Goal: Task Accomplishment & Management: Use online tool/utility

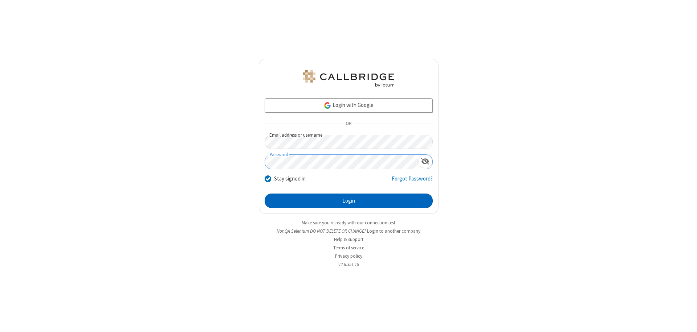
click at [348, 201] on button "Login" at bounding box center [349, 201] width 168 height 15
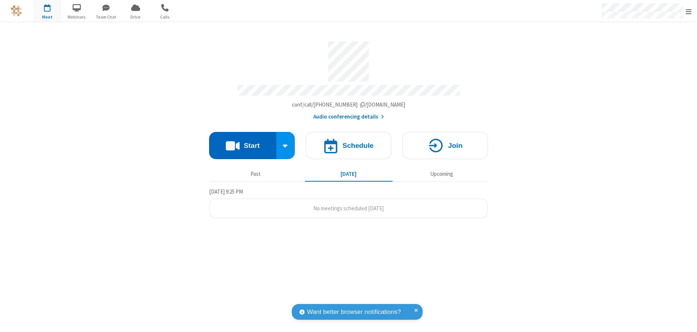
click at [242, 142] on button "Start" at bounding box center [242, 145] width 67 height 27
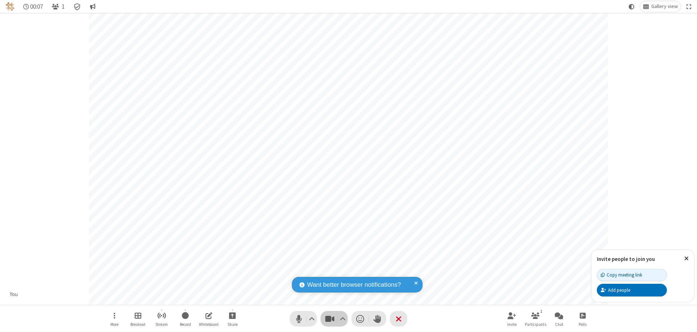
click at [330, 319] on span "Stop video (⌘+Shift+V)" at bounding box center [329, 319] width 11 height 11
click at [330, 319] on span "Start video (⌘+Shift+V)" at bounding box center [329, 319] width 11 height 11
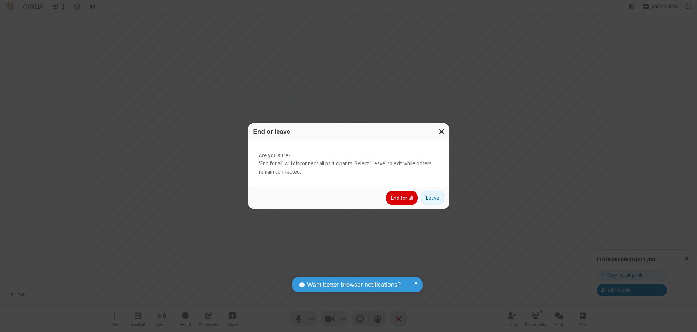
click at [402, 198] on button "End for all" at bounding box center [402, 198] width 32 height 15
